Goal: Task Accomplishment & Management: Manage account settings

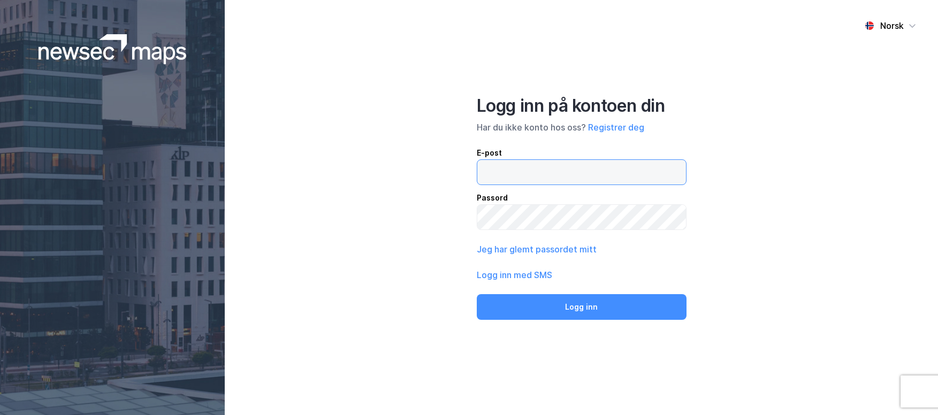
click at [509, 169] on input "email" at bounding box center [581, 172] width 209 height 25
paste input "[EMAIL_ADDRESS][DOMAIN_NAME]"
type input "[EMAIL_ADDRESS][DOMAIN_NAME]"
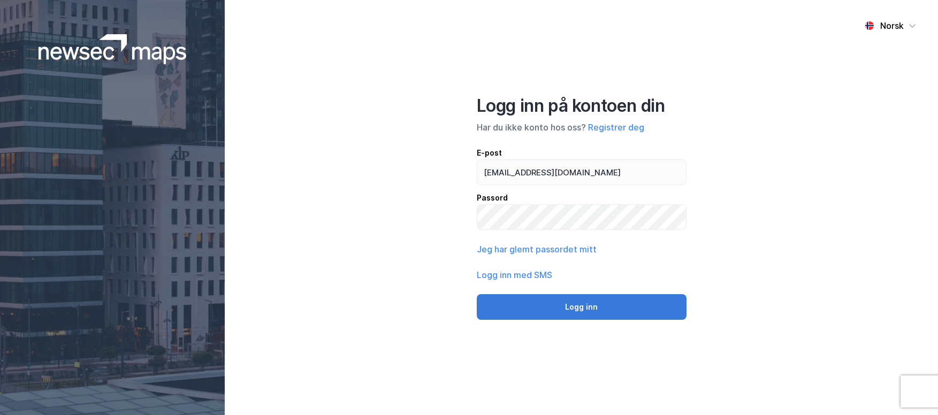
click at [572, 305] on button "Logg inn" at bounding box center [582, 307] width 210 height 26
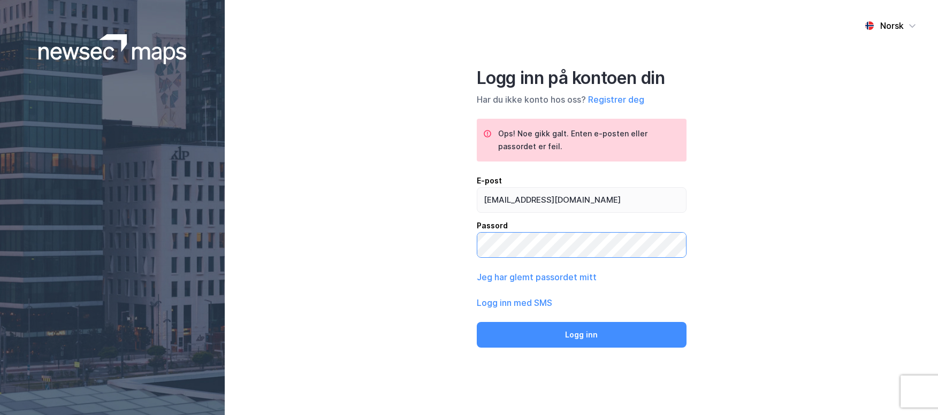
click at [445, 240] on div "Norsk Logg inn på kontoen din Har du ikke konto hos oss? Registrer deg Ops! Noe…" at bounding box center [581, 207] width 713 height 415
click at [368, 233] on div "Norsk Logg inn på kontoen din Har du ikke konto hos oss? Registrer deg Ops! Noe…" at bounding box center [581, 207] width 713 height 415
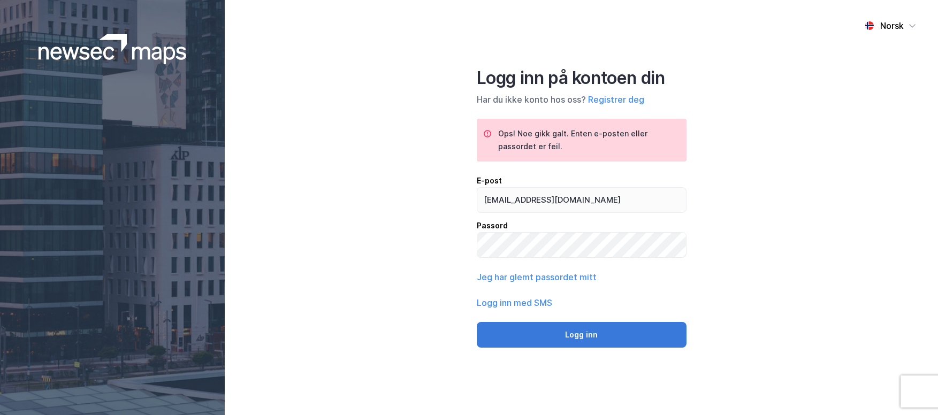
click at [569, 337] on button "Logg inn" at bounding box center [582, 335] width 210 height 26
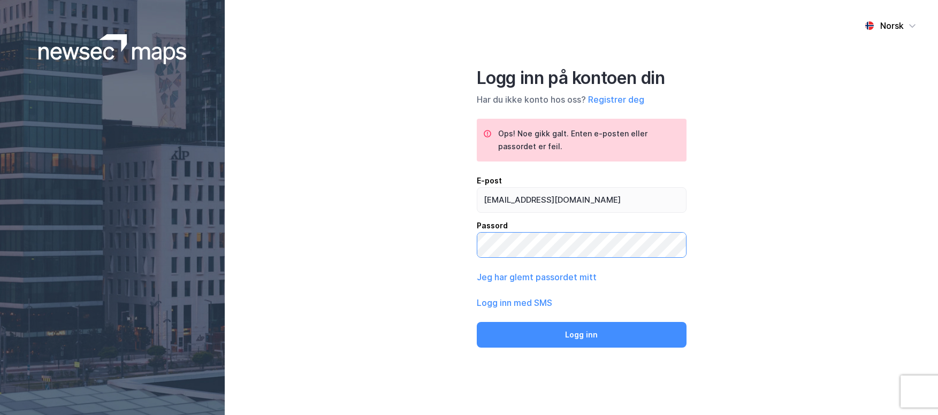
click at [298, 230] on div "Norsk Logg inn på kontoen din Har du ikke konto hos oss? Registrer deg Ops! Noe…" at bounding box center [581, 207] width 713 height 415
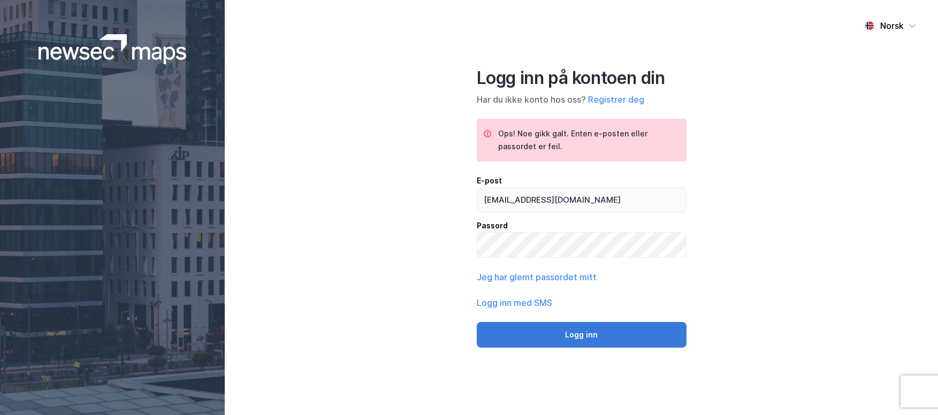
click at [587, 337] on button "Logg inn" at bounding box center [582, 335] width 210 height 26
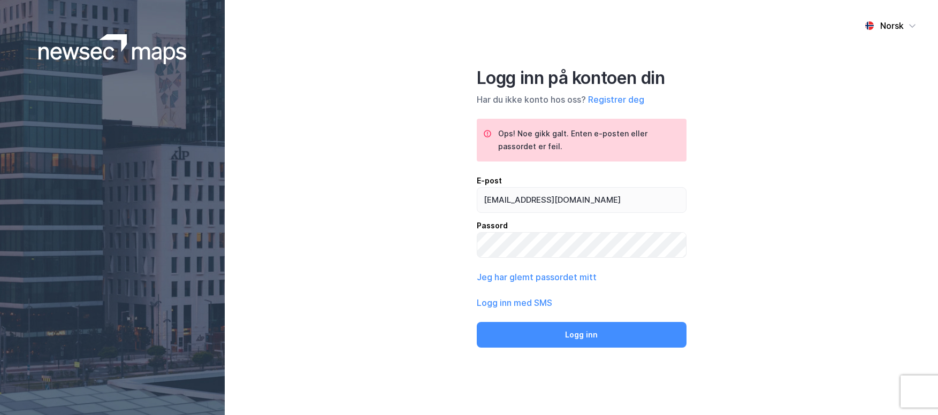
click at [431, 175] on div "Norsk Logg inn på kontoen din Har du ikke konto hos oss? Registrer deg Ops! Noe…" at bounding box center [581, 207] width 713 height 415
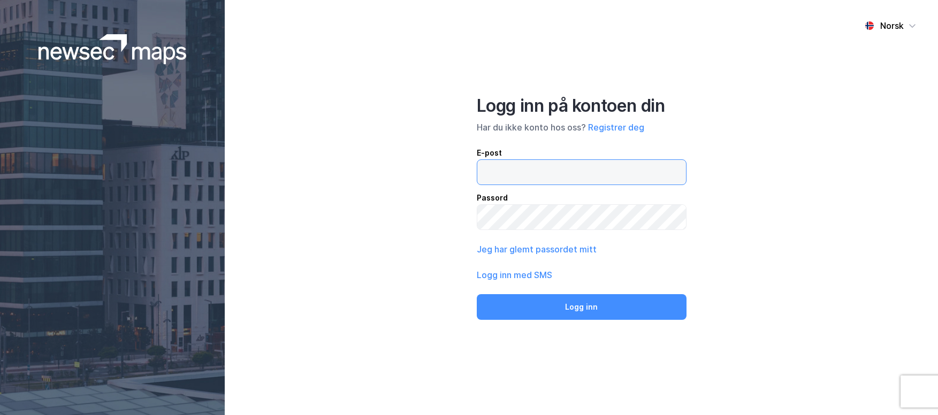
click at [516, 171] on input "email" at bounding box center [581, 172] width 209 height 25
paste input "[EMAIL_ADDRESS][DOMAIN_NAME]"
type input "[EMAIL_ADDRESS][DOMAIN_NAME]"
click at [406, 180] on div "Norsk Logg inn på kontoen din Har du ikke konto hos oss? Registrer deg E-post […" at bounding box center [581, 207] width 713 height 415
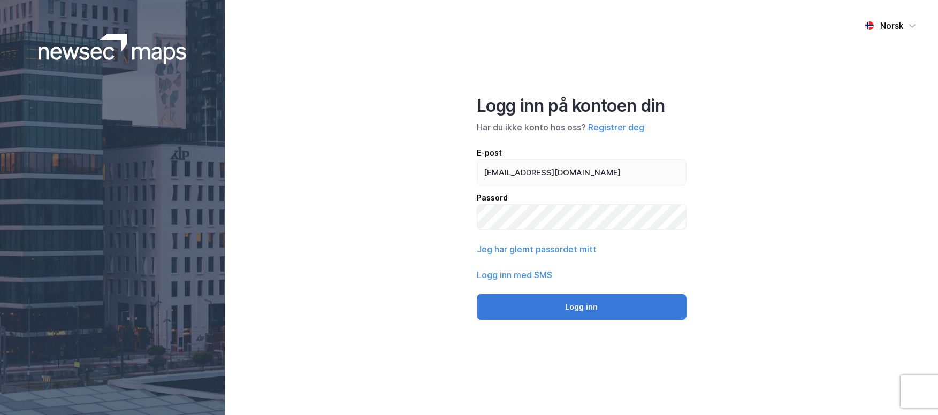
click at [606, 307] on button "Logg inn" at bounding box center [582, 307] width 210 height 26
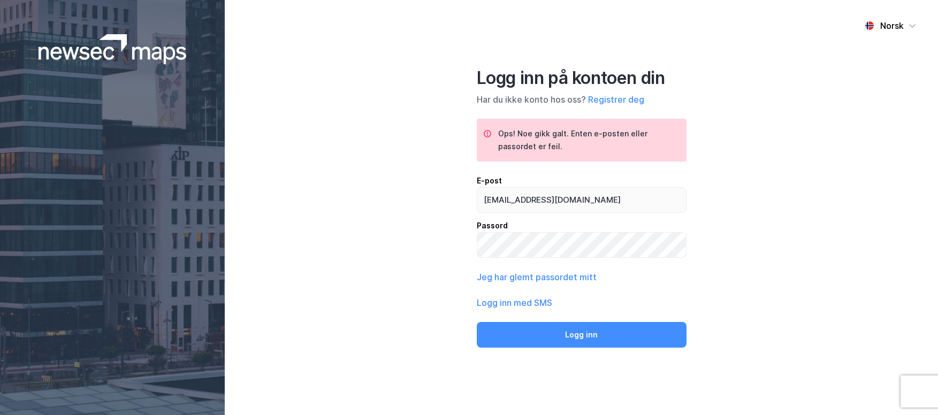
click at [381, 200] on div "Norsk Logg inn på kontoen din Har du ikke konto hos oss? Registrer deg Ops! Noe…" at bounding box center [581, 207] width 713 height 415
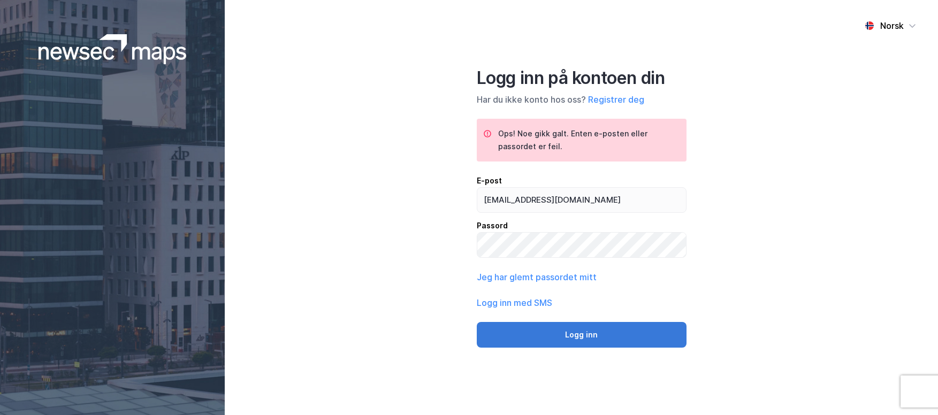
click at [641, 334] on button "Logg inn" at bounding box center [582, 335] width 210 height 26
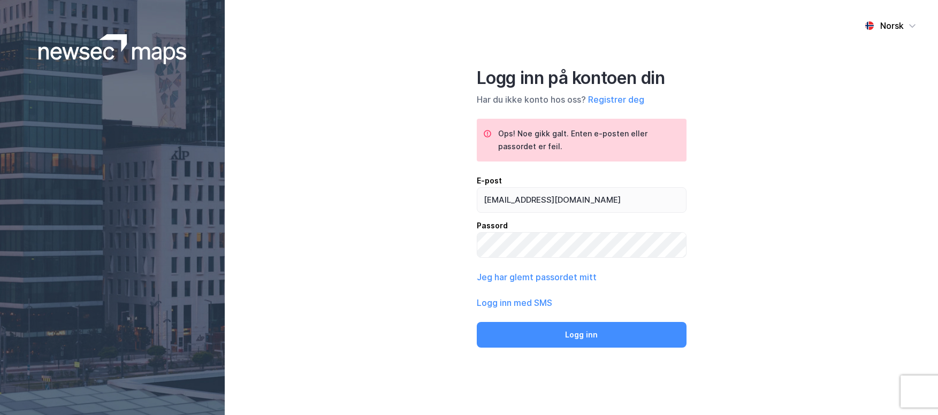
click at [387, 245] on div "Norsk Logg inn på kontoen din Har du ikke konto hos oss? Registrer deg Ops! Noe…" at bounding box center [581, 207] width 713 height 415
